Goal: Book appointment/travel/reservation

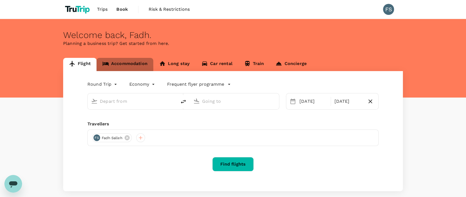
click at [125, 68] on link "Accommodation" at bounding box center [124, 64] width 57 height 13
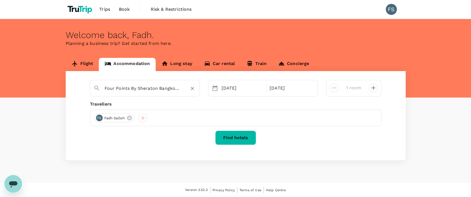
click at [175, 90] on input "Four Points By Sheraton Bangkok Sukhumvit 22" at bounding box center [142, 88] width 76 height 9
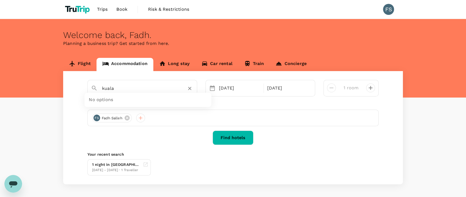
type input "Four Points By Sheraton Bangkok Sukhumvit 22"
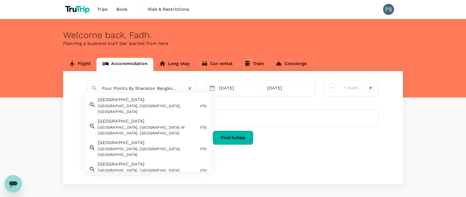
click at [190, 90] on icon "Clear" at bounding box center [190, 89] width 6 height 6
click at [152, 117] on div "[GEOGRAPHIC_DATA] [GEOGRAPHIC_DATA], [GEOGRAPHIC_DATA] of [GEOGRAPHIC_DATA], [G…" at bounding box center [146, 126] width 102 height 20
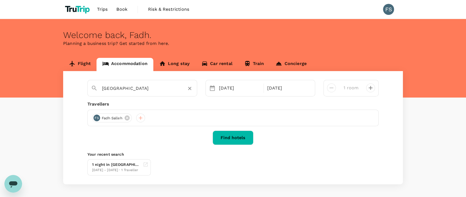
type input "[GEOGRAPHIC_DATA]"
click at [239, 143] on button "Find hotels" at bounding box center [233, 138] width 41 height 14
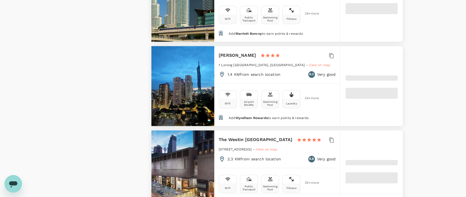
type input "499.16"
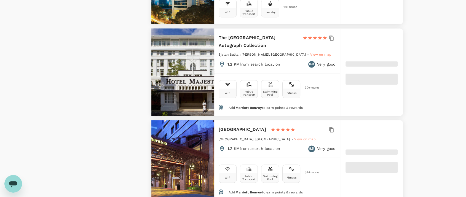
type input "13.16"
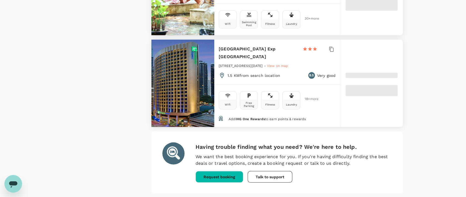
scroll to position [1632, 0]
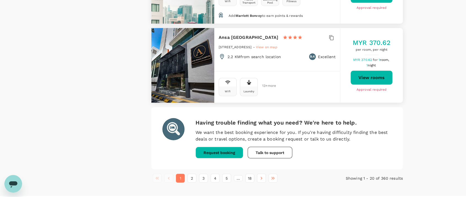
type input "499.16"
drag, startPoint x: 387, startPoint y: 165, endPoint x: 374, endPoint y: 166, distance: 13.8
click at [374, 176] on p "Showing 1 - 20 of 360 results" at bounding box center [361, 179] width 84 height 6
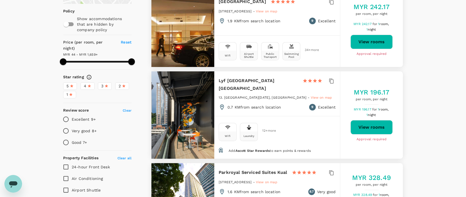
scroll to position [0, 0]
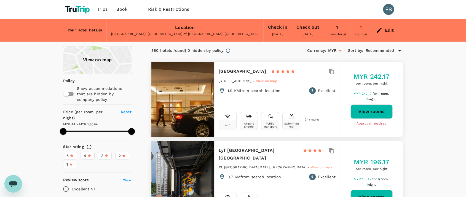
click at [81, 9] on img at bounding box center [77, 9] width 29 height 12
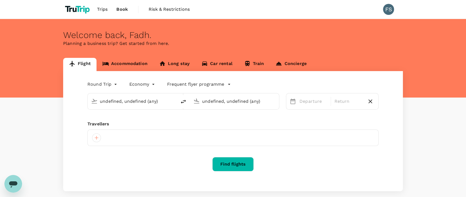
type input "Sultan [PERSON_NAME] (SZB)"
type input "Sultan [PERSON_NAME] (KBR)"
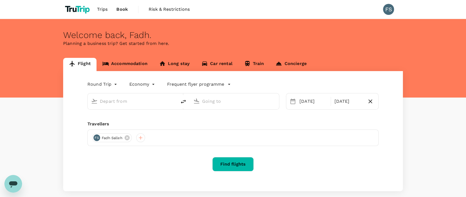
type input "Sultan [PERSON_NAME] (SZB)"
type input "Sultan [PERSON_NAME] (KBR)"
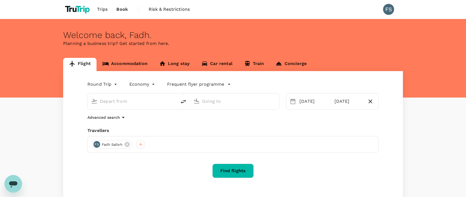
type input "Sultan [PERSON_NAME] (SZB)"
type input "Sultan [PERSON_NAME] (KBR)"
click at [169, 12] on span "Risk & Restrictions" at bounding box center [169, 9] width 41 height 7
click at [104, 12] on span "Trips" at bounding box center [102, 9] width 11 height 7
